Goal: Find specific page/section: Find specific page/section

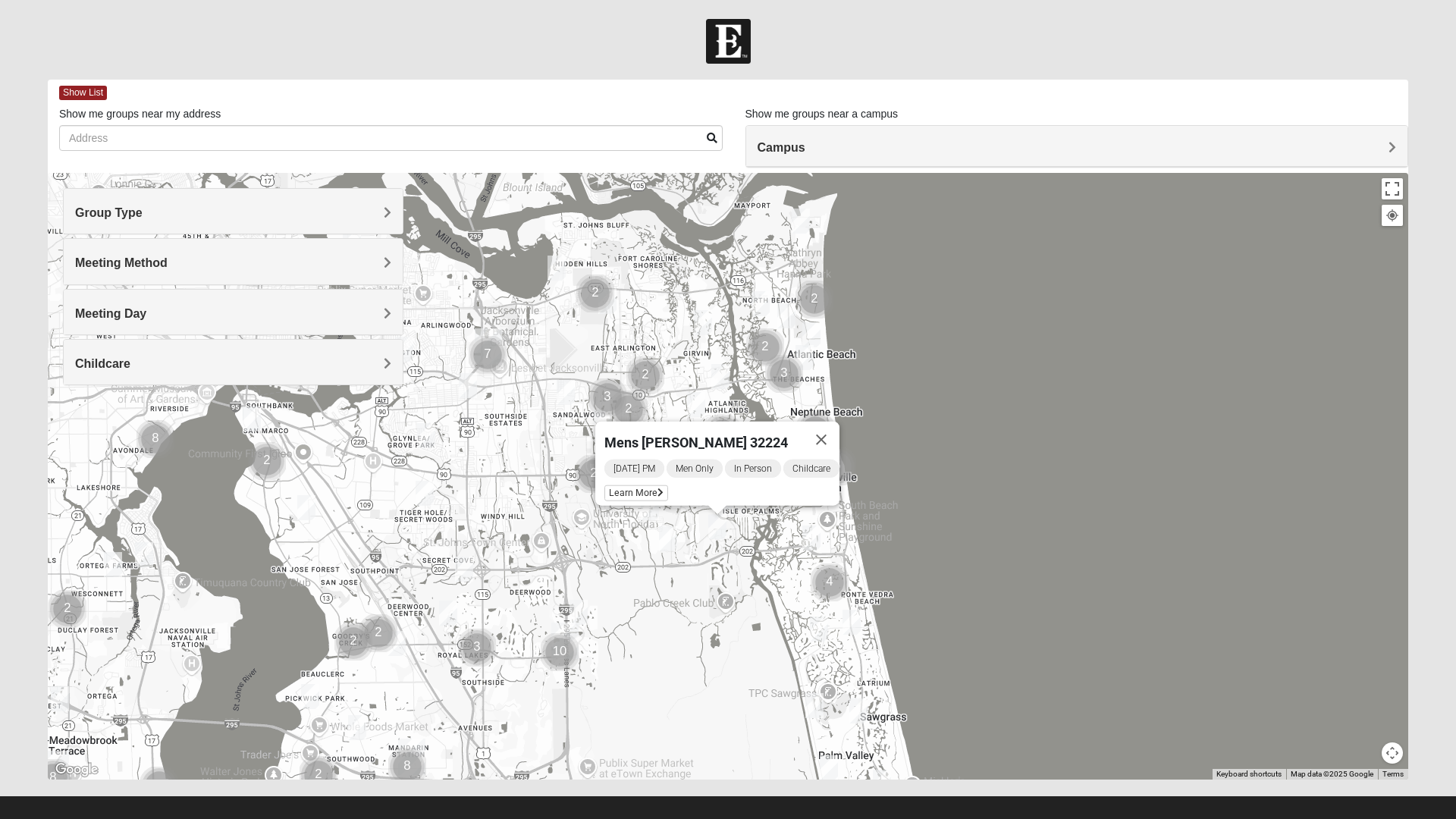
click at [667, 602] on div "To navigate, press the arrow keys. Mens [PERSON_NAME] 32224 [DATE] PM Men Only …" at bounding box center [728, 476] width 1361 height 606
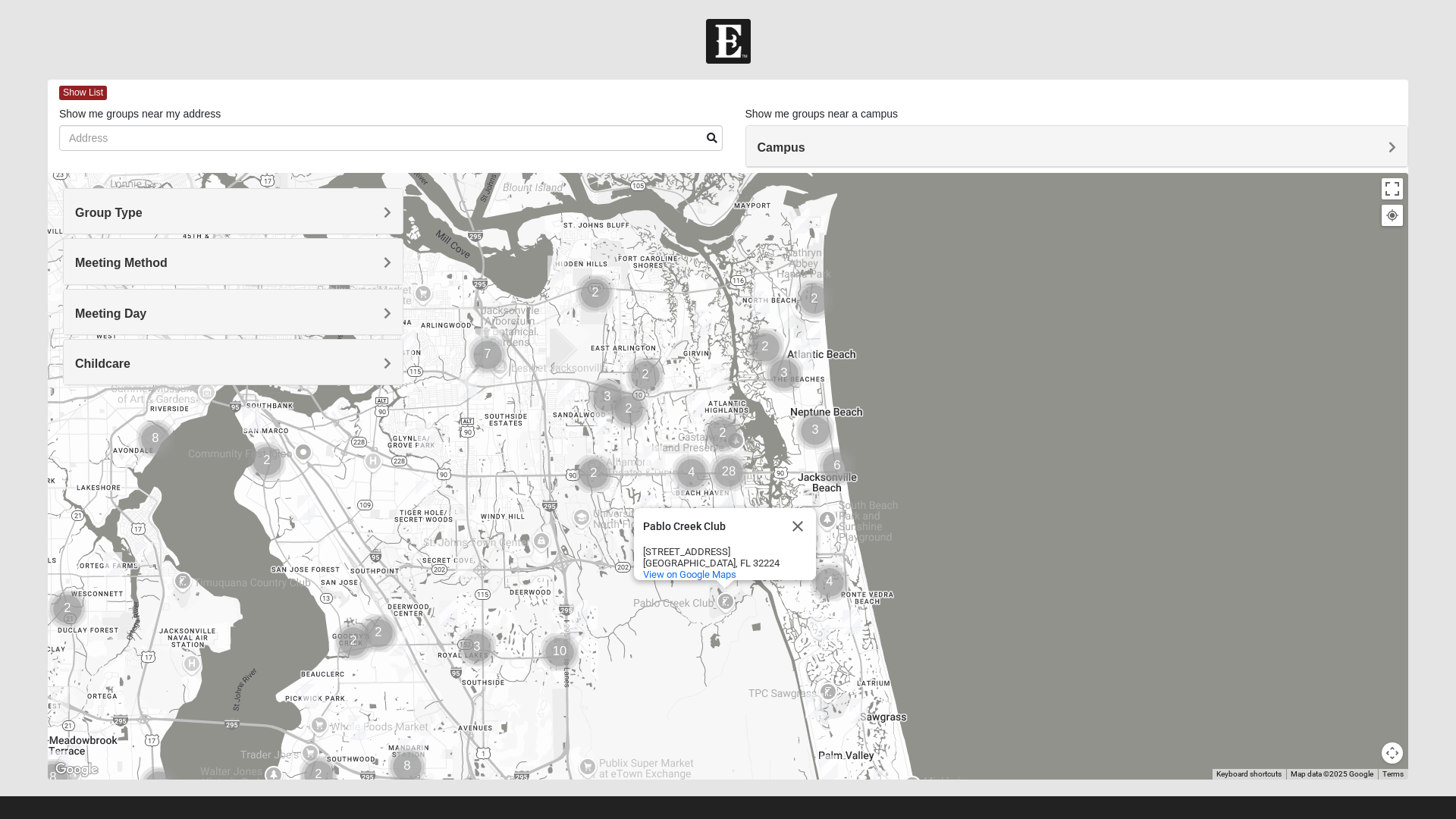
click at [794, 511] on button "Close" at bounding box center [797, 525] width 36 height 36
click at [801, 532] on img "Womens Doudna 32250" at bounding box center [811, 537] width 31 height 37
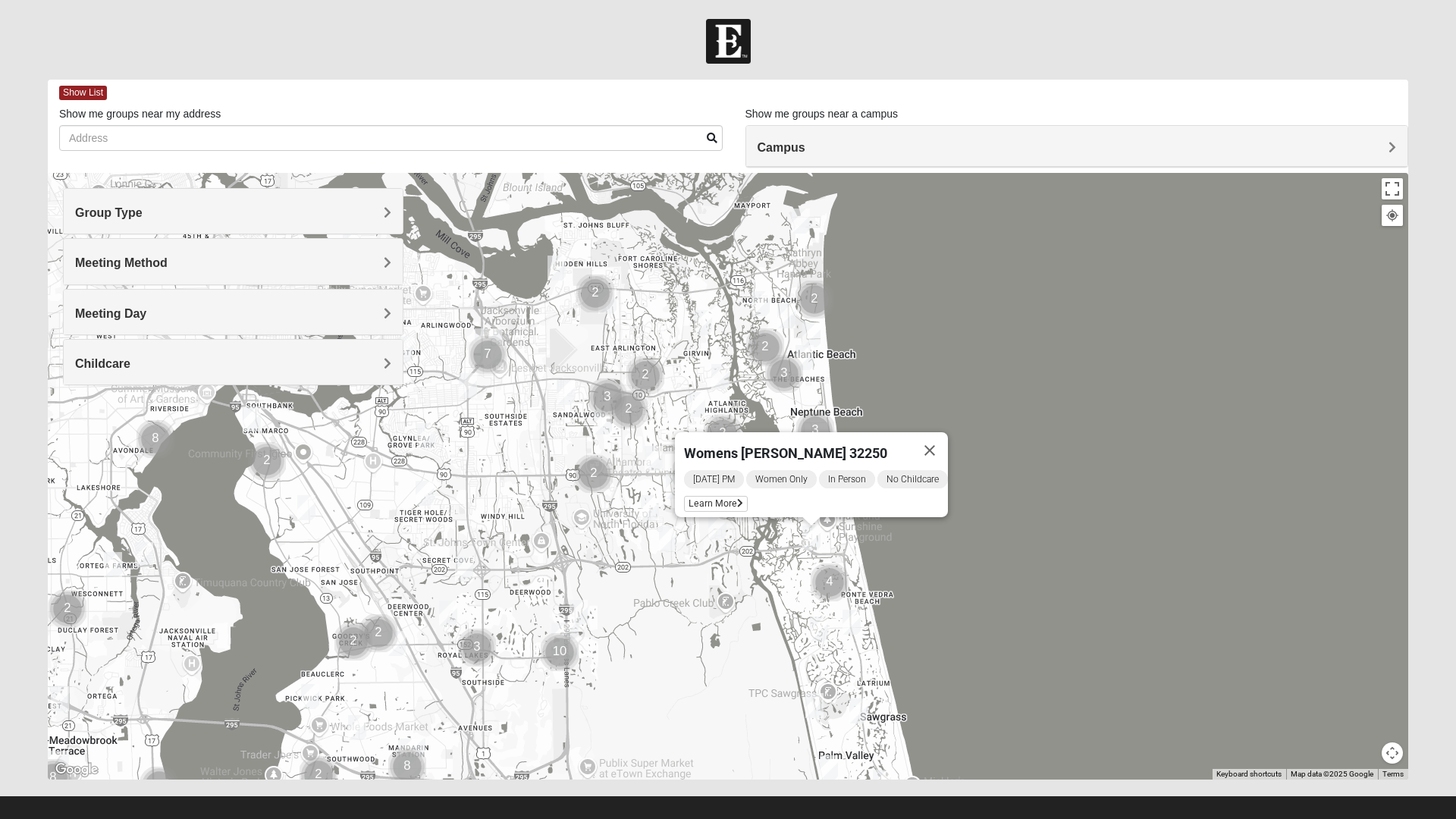
click at [742, 588] on div "Womens [PERSON_NAME] 32250 [DATE] PM Women Only In Person No Childcare Learn Mo…" at bounding box center [728, 476] width 1361 height 606
click at [941, 442] on button "Close" at bounding box center [929, 449] width 36 height 36
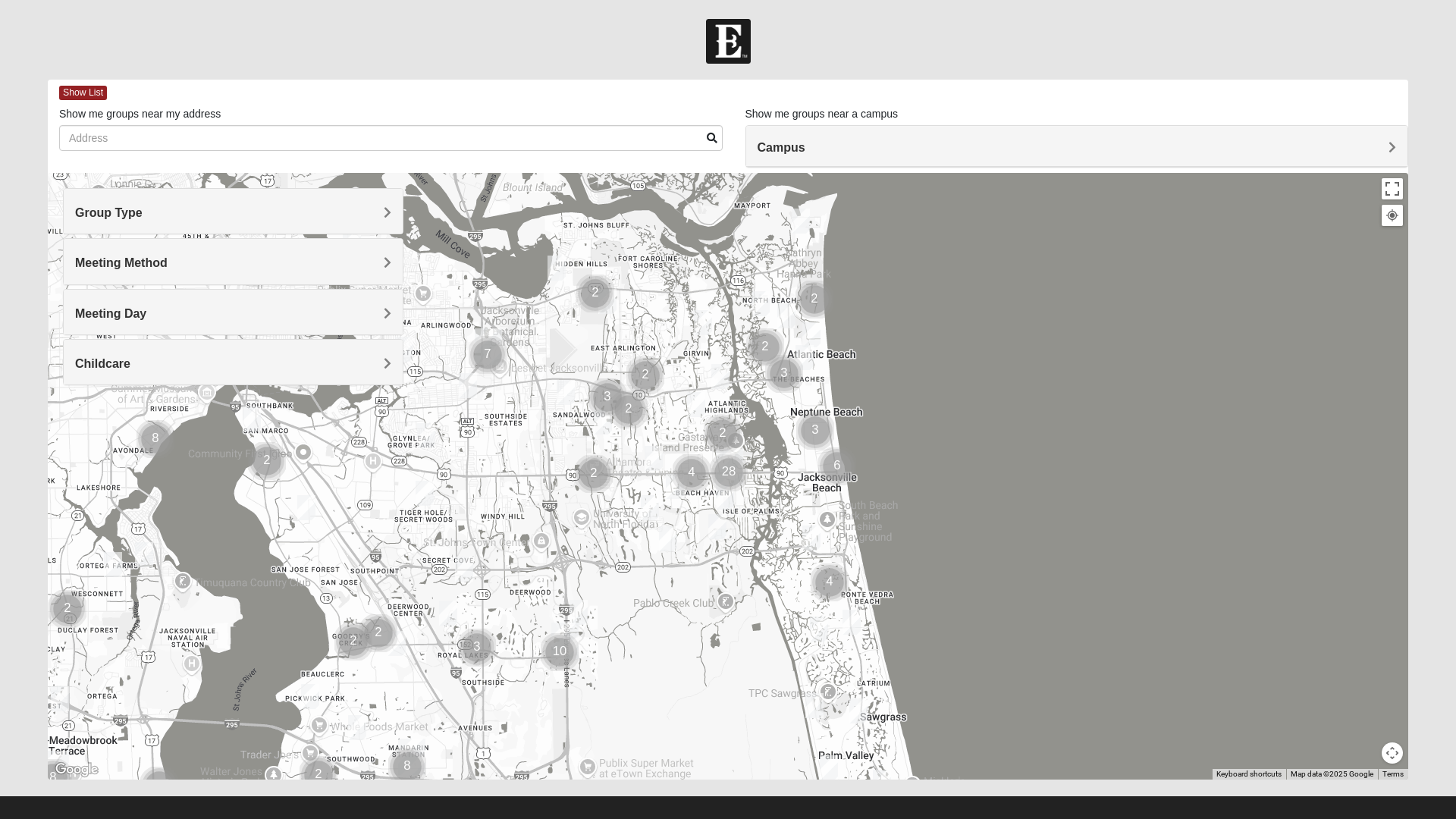
click at [812, 536] on img "Womens Doudna 32250" at bounding box center [811, 537] width 31 height 37
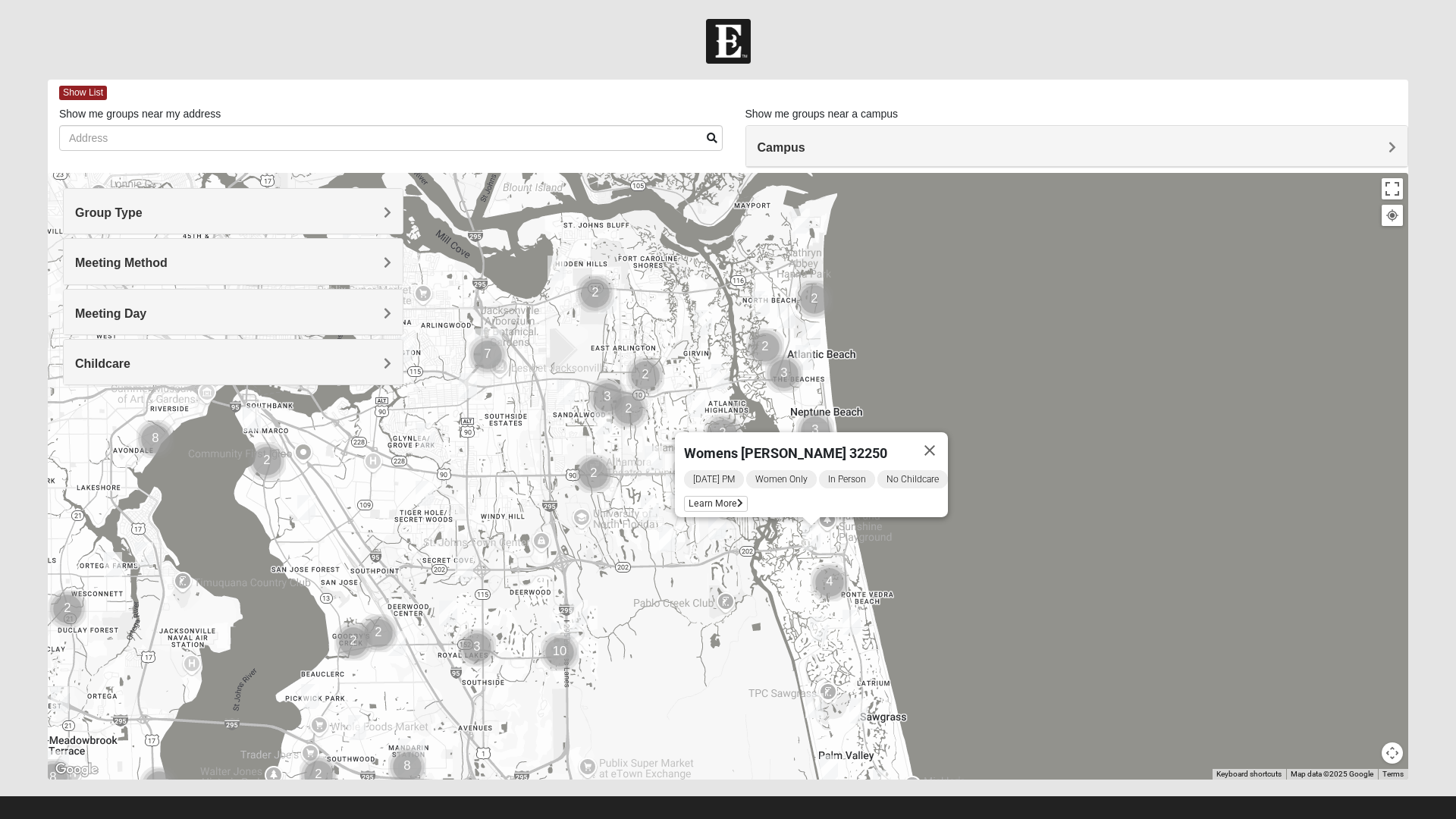
click at [778, 552] on div "Womens [PERSON_NAME] 32250 [DATE] PM Women Only In Person No Childcare Learn Mo…" at bounding box center [728, 476] width 1361 height 606
click at [946, 450] on button "Close" at bounding box center [929, 449] width 36 height 36
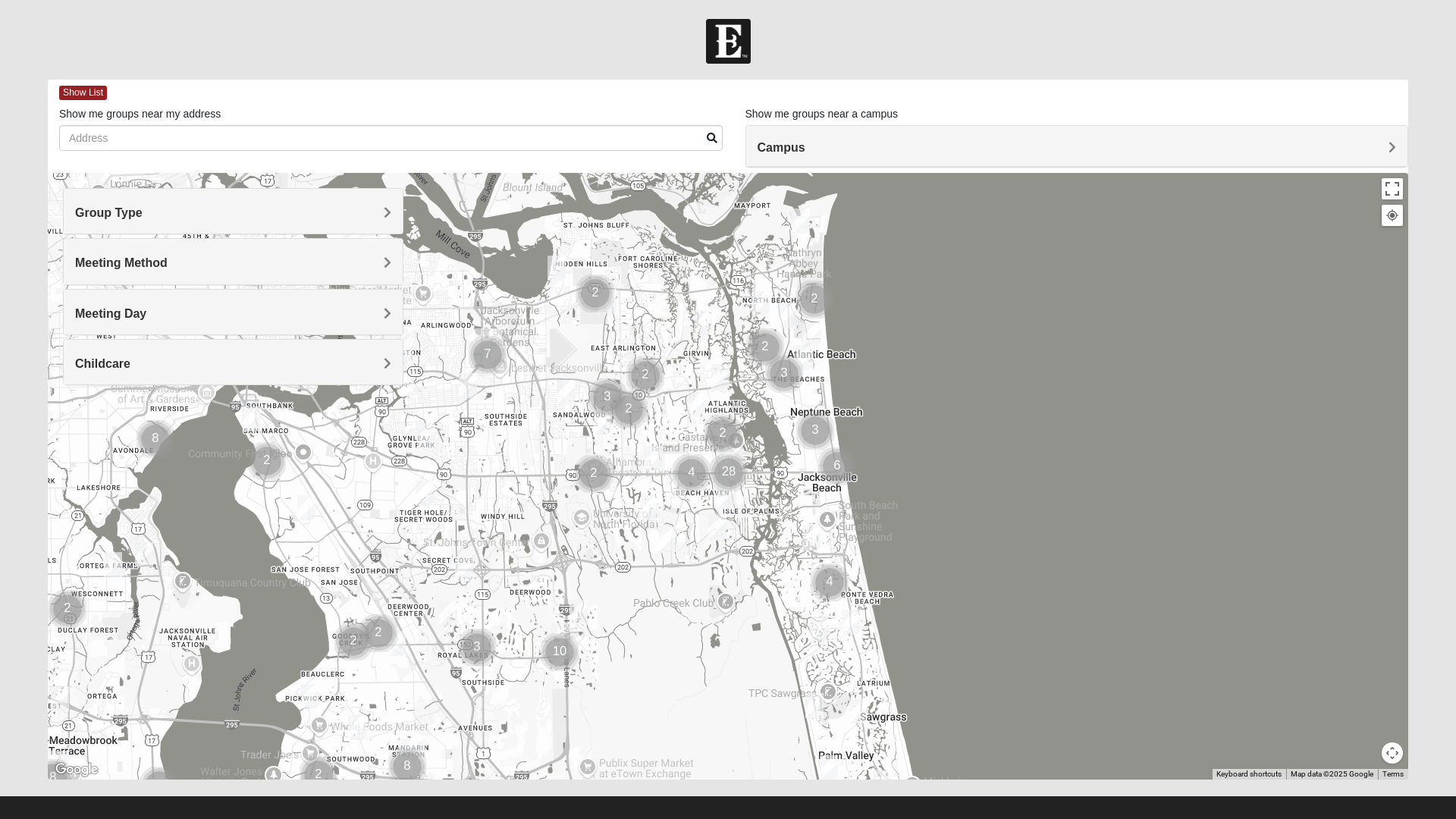
click at [700, 406] on img "Womens Yonge 32224" at bounding box center [696, 404] width 31 height 37
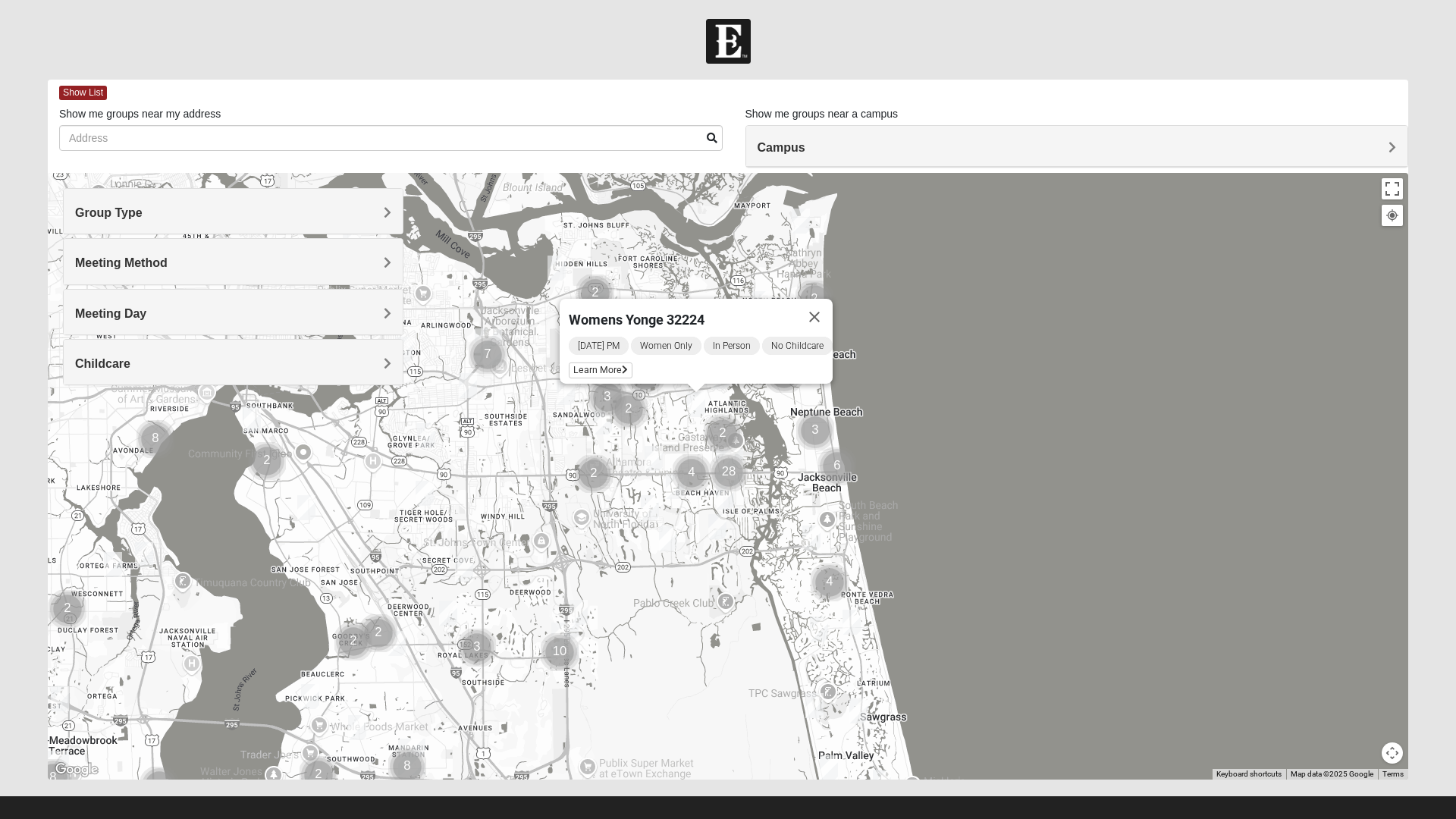
click at [817, 627] on img "Womens Paul 32082" at bounding box center [818, 629] width 31 height 37
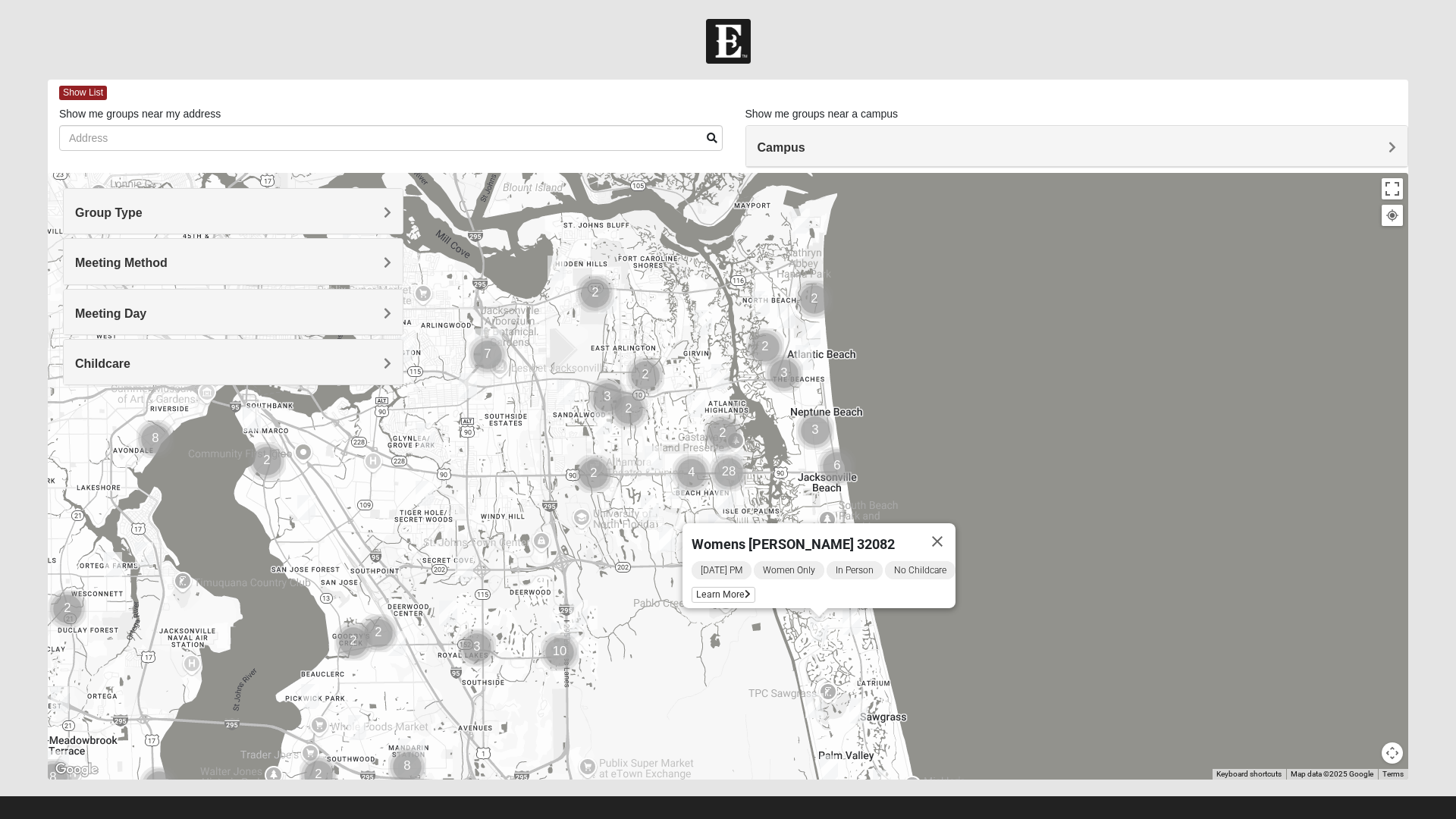
click at [811, 698] on img "Womens Gibbs 32082" at bounding box center [814, 705] width 31 height 37
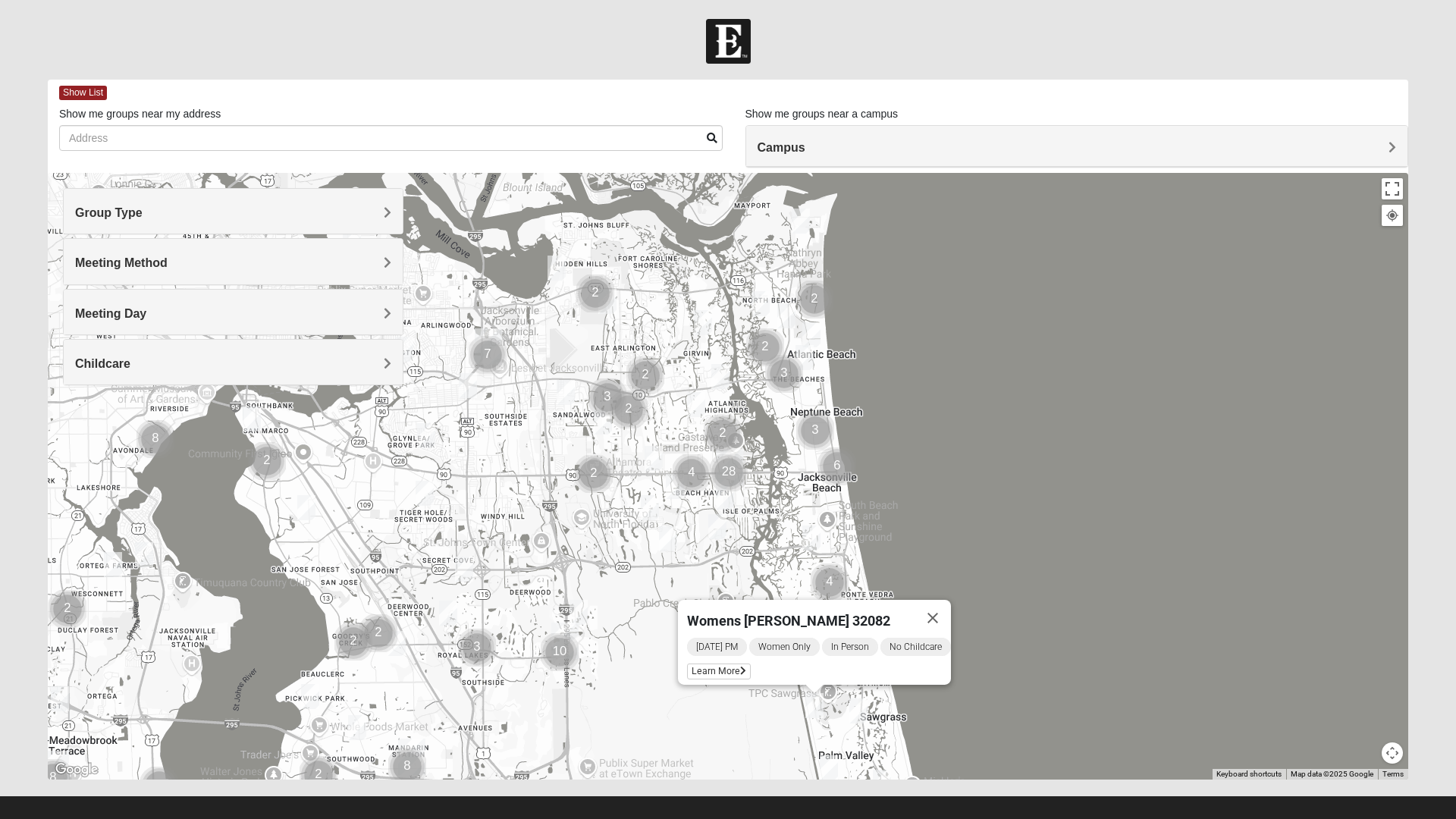
click at [807, 533] on img "Womens Doudna 32250" at bounding box center [811, 537] width 31 height 37
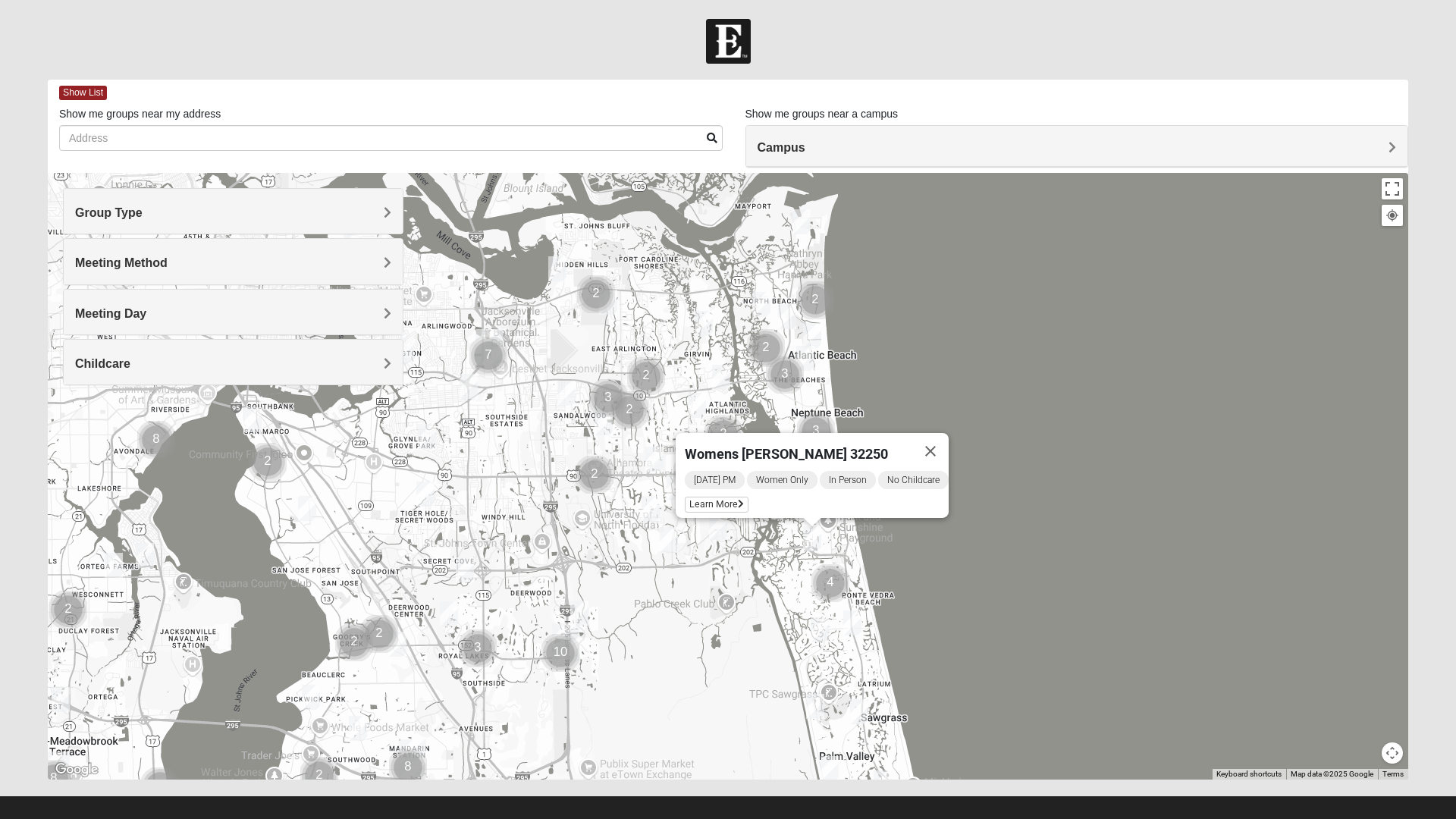
click at [815, 624] on img "Womens Paul 32082" at bounding box center [819, 629] width 31 height 37
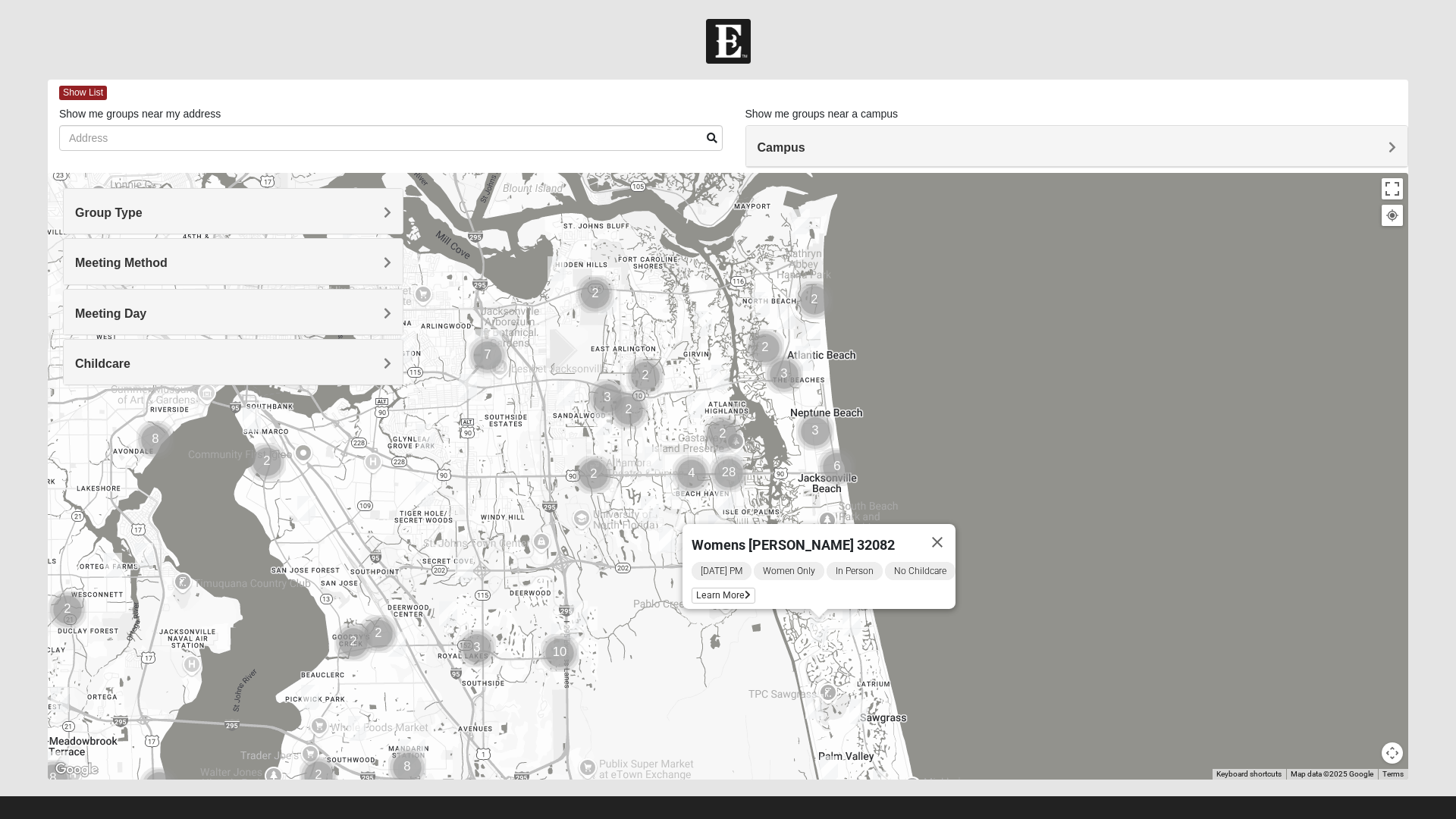
click at [749, 477] on img "Cluster of 28 groups" at bounding box center [728, 472] width 50 height 50
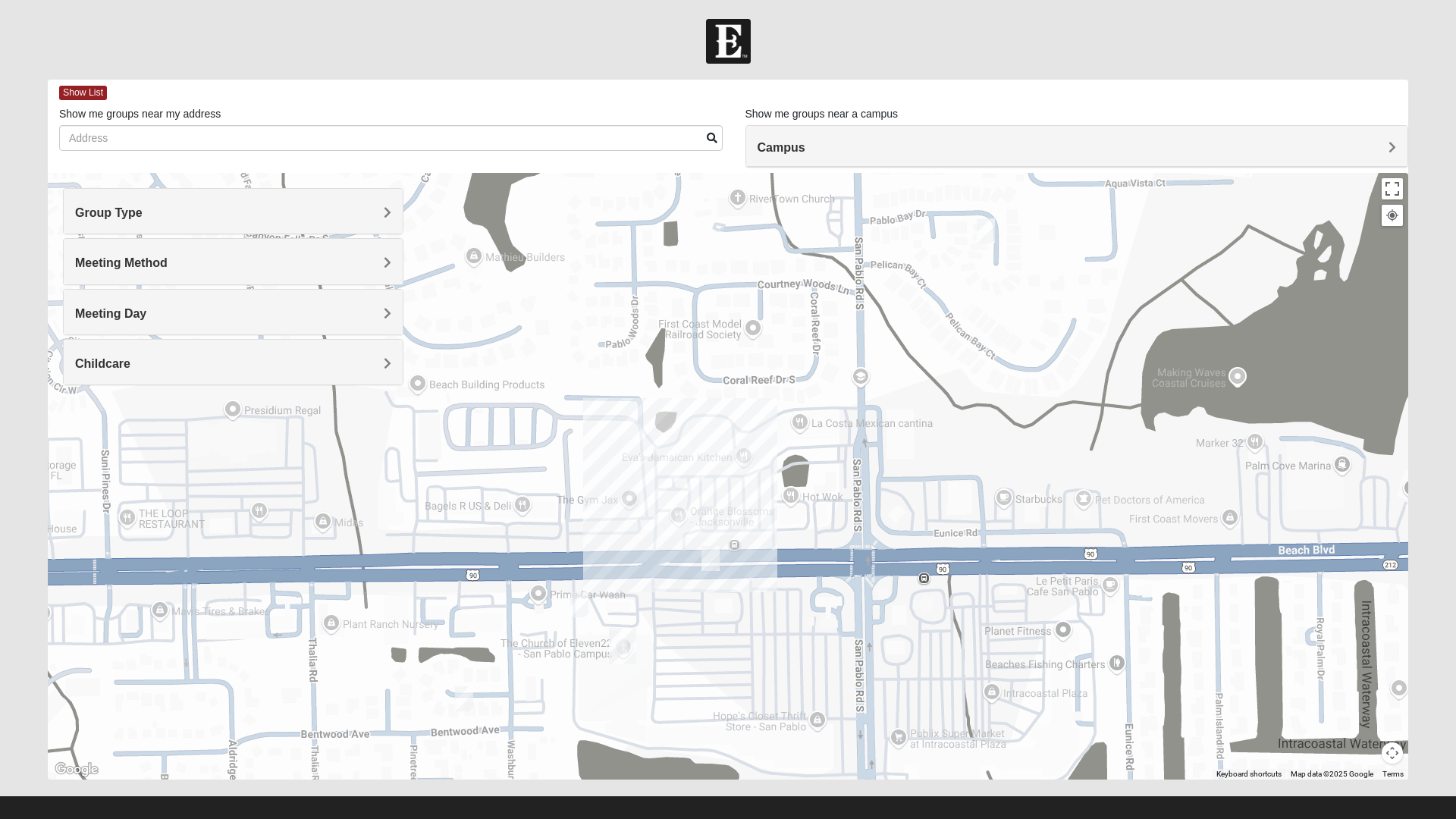
click at [143, 215] on span "Group Type" at bounding box center [108, 213] width 68 height 13
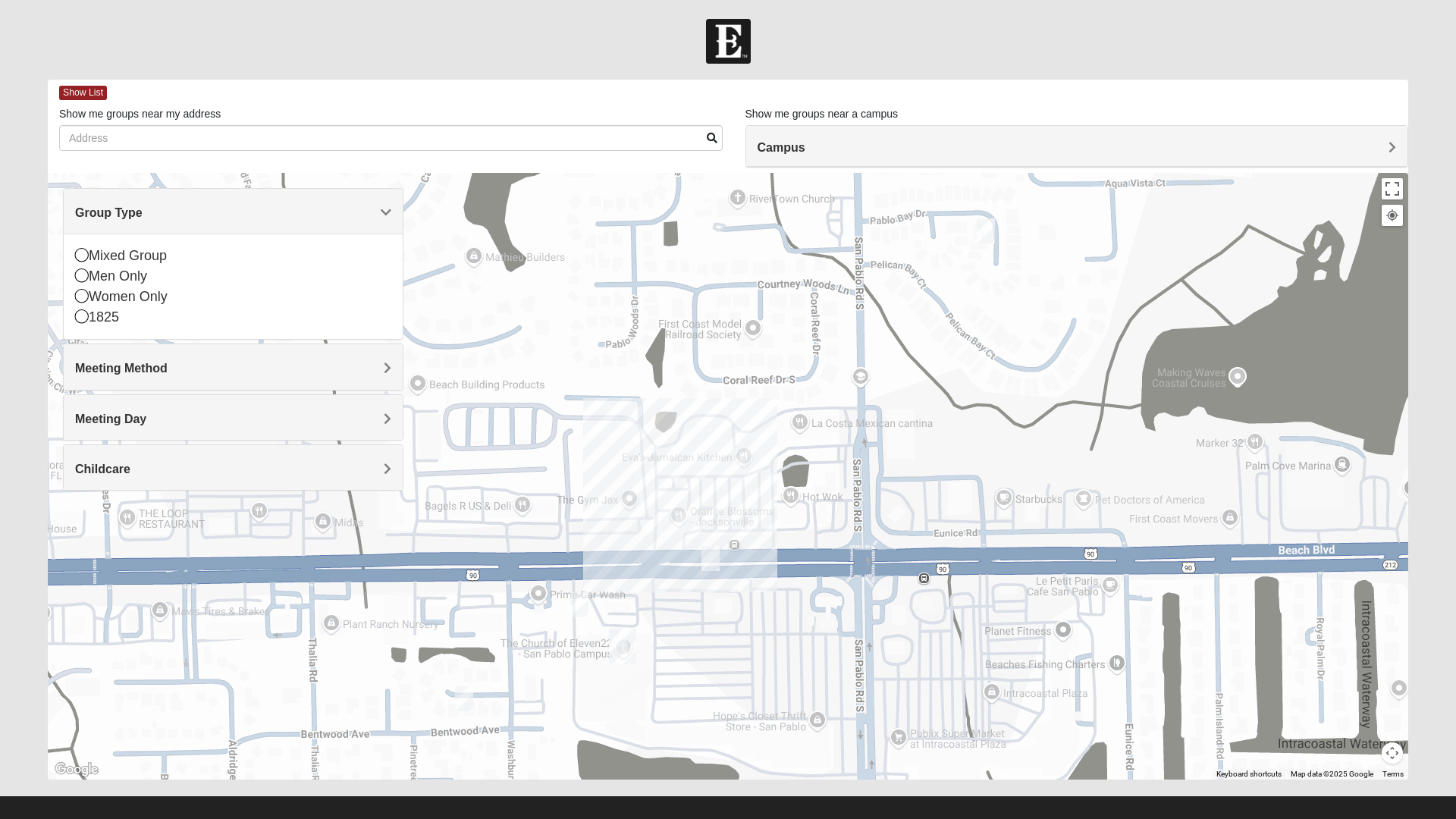
click at [757, 141] on span "Campus" at bounding box center [781, 147] width 48 height 13
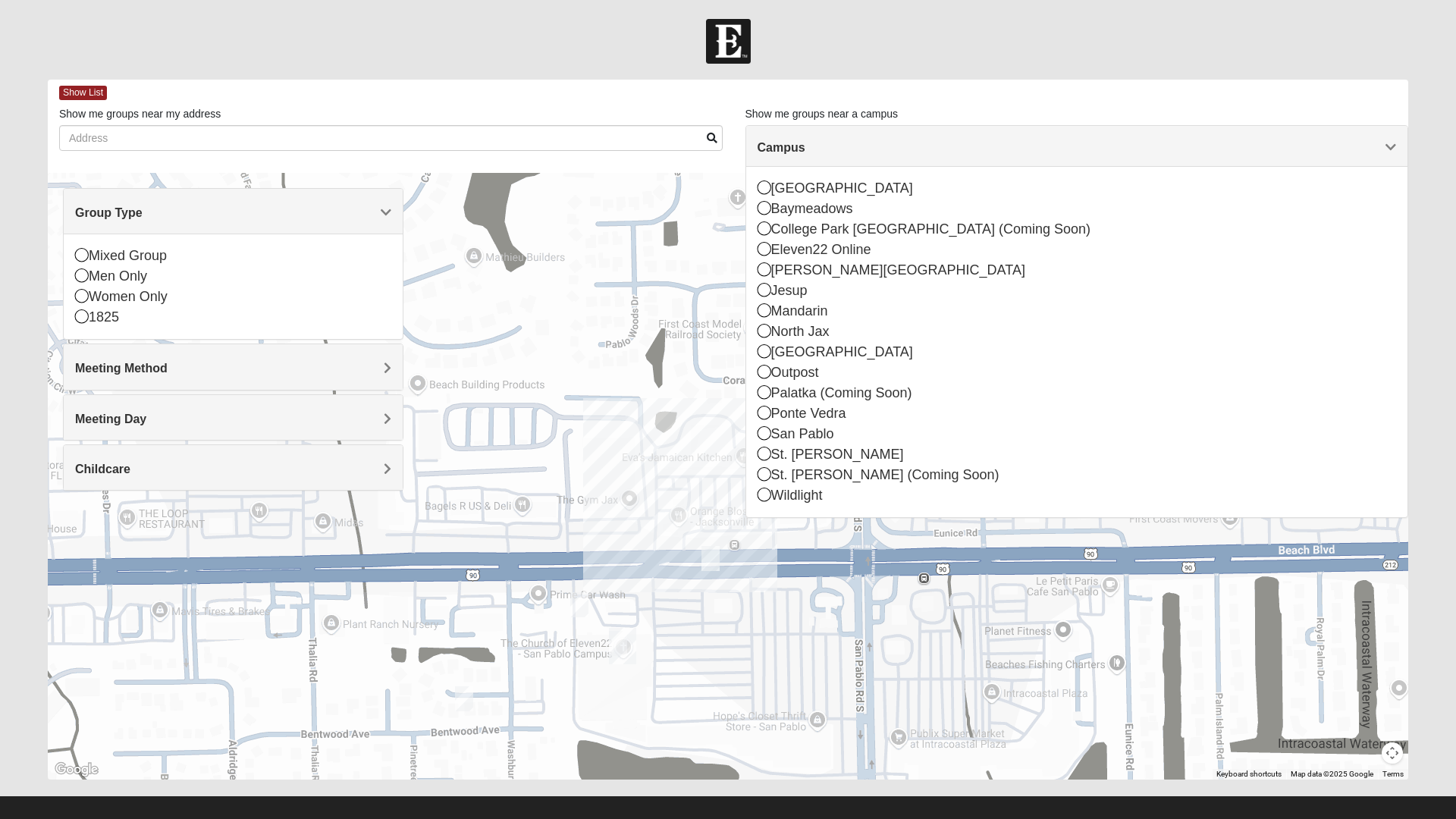
click at [469, 439] on div "Womens [PERSON_NAME] 32082 [DATE] PM Women Only In Person No Childcare Learn Mo…" at bounding box center [728, 476] width 1361 height 606
click at [146, 414] on span "Meeting Day" at bounding box center [110, 419] width 71 height 13
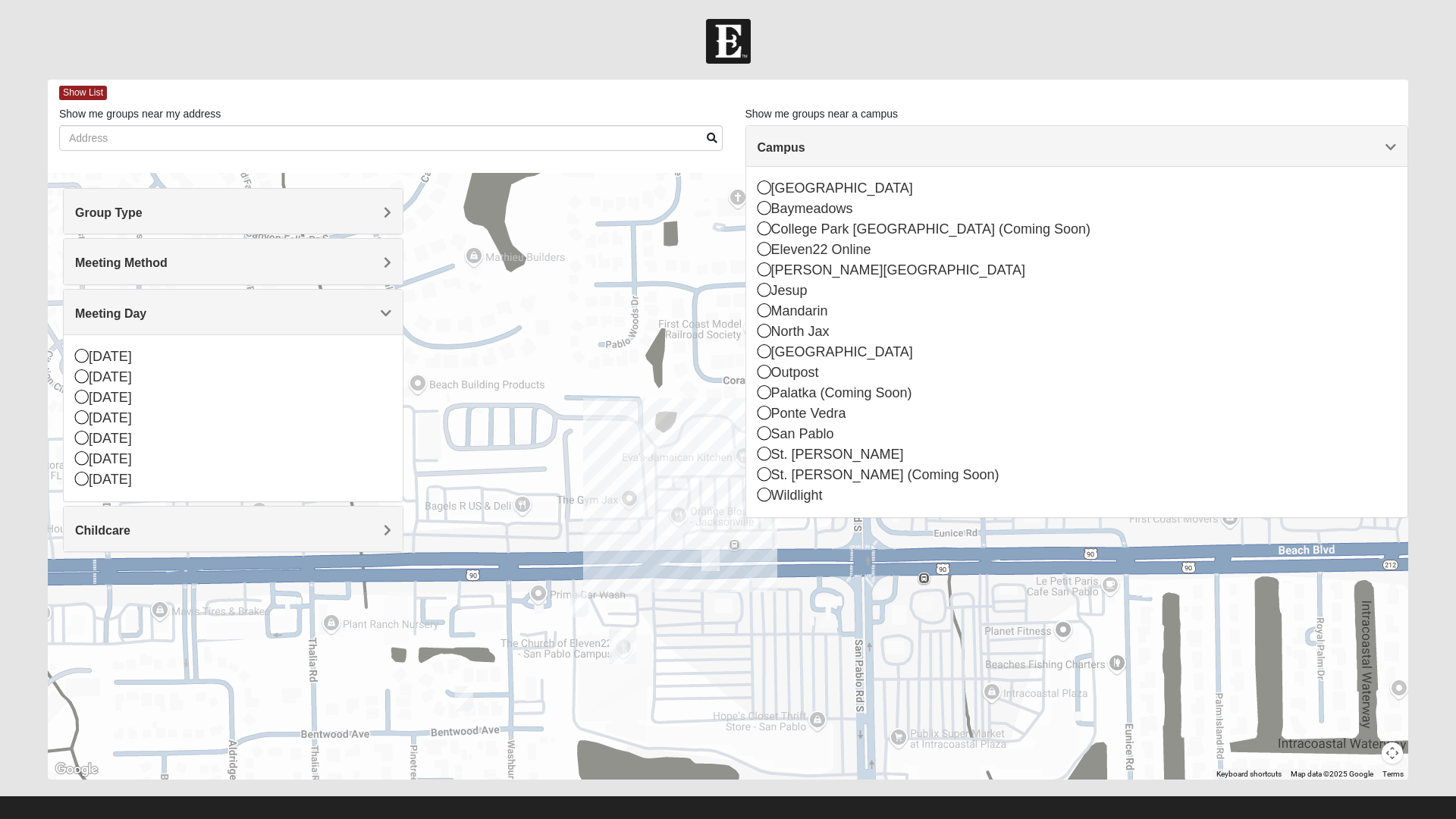
click at [72, 96] on span "Show List" at bounding box center [83, 93] width 48 height 15
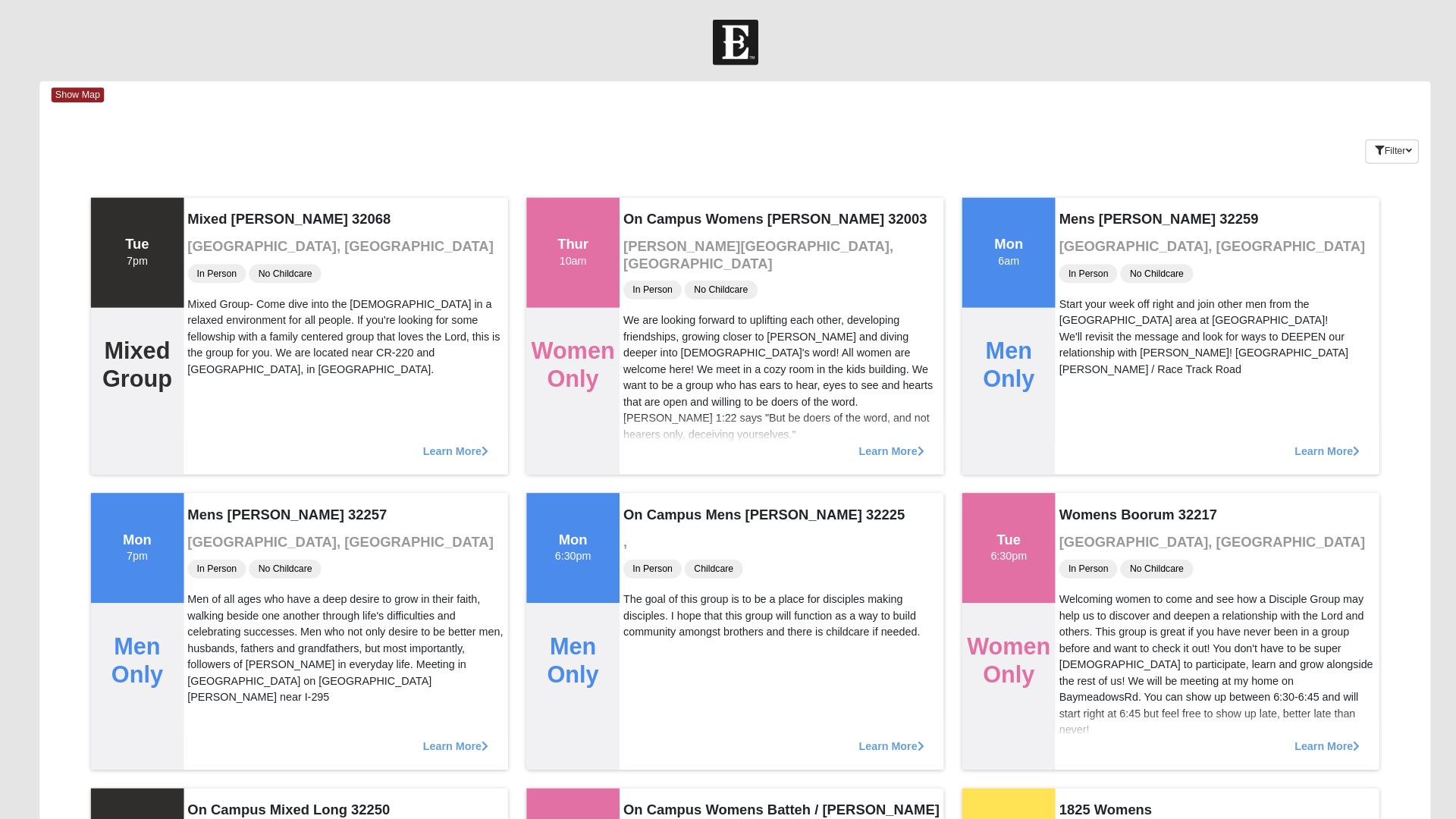
click at [86, 96] on span "Show Map" at bounding box center [85, 93] width 52 height 15
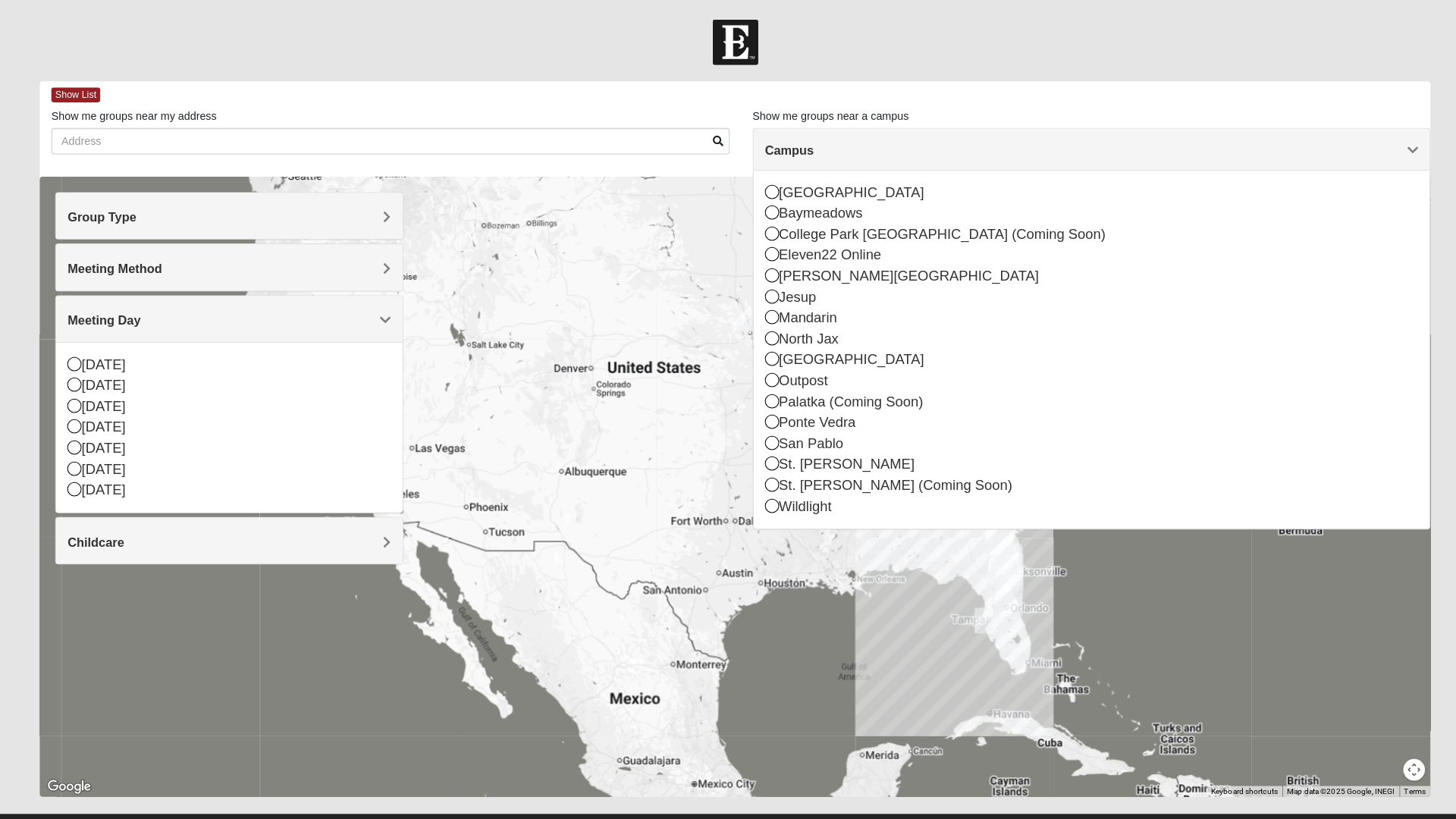
click at [805, 431] on div "San Pablo" at bounding box center [1077, 434] width 639 height 20
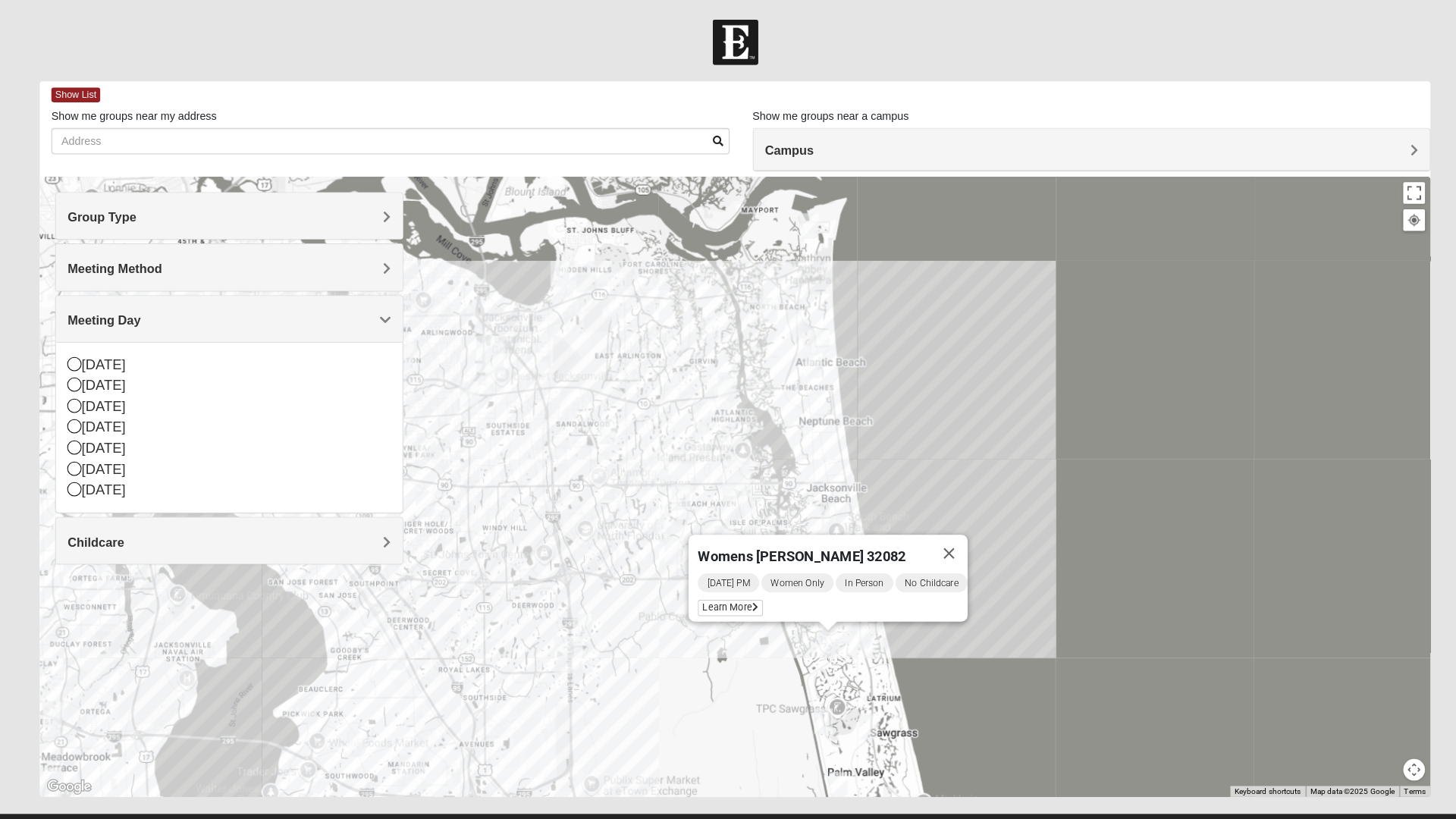
click at [944, 532] on button "Close" at bounding box center [936, 540] width 36 height 36
